Goal: Find specific page/section

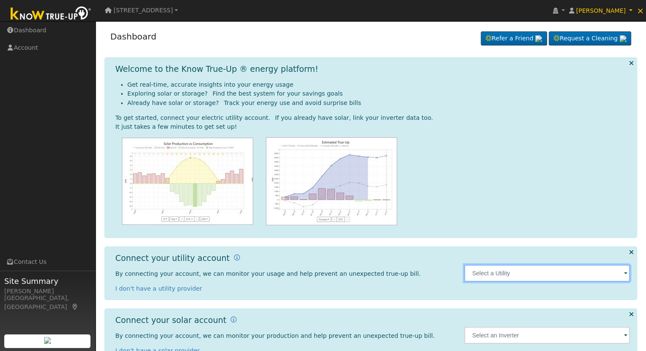
click at [509, 270] on input "text" at bounding box center [547, 273] width 166 height 17
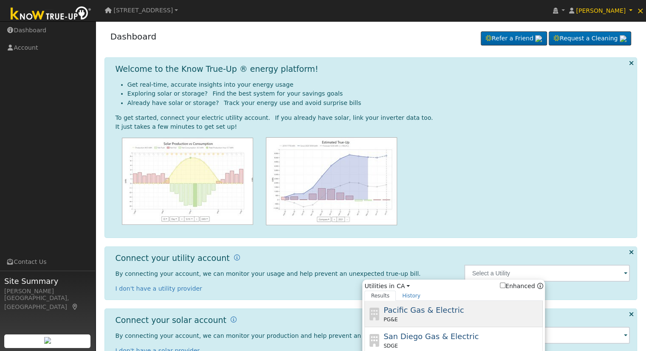
click at [451, 310] on span "Pacific Gas & Electric" at bounding box center [424, 309] width 80 height 9
type input "PG&E"
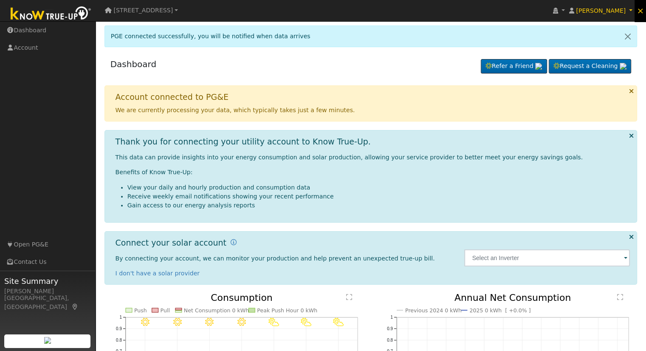
click at [641, 10] on span "×" at bounding box center [640, 11] width 7 height 10
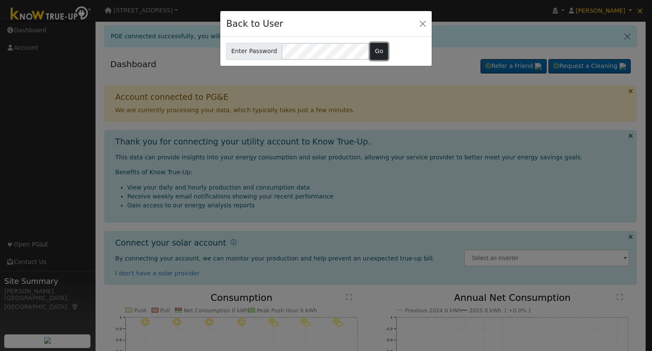
click at [377, 51] on button "Go" at bounding box center [379, 51] width 18 height 17
